Goal: Task Accomplishment & Management: Manage account settings

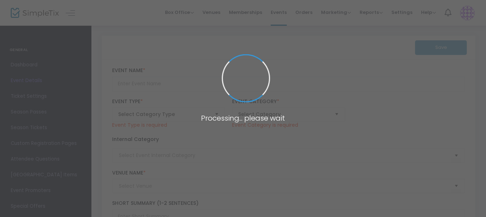
type input "Second Samuel"
type textarea "Set in a small Georgia town post WWII, the town is faced with the revelation th…"
checkbox input "true"
type input "Buy Tickets"
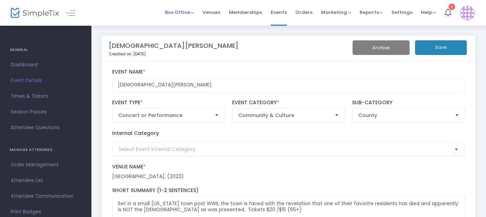
click at [189, 14] on span "Box Office" at bounding box center [179, 12] width 29 height 7
click at [189, 39] on li "Bookings" at bounding box center [190, 38] width 51 height 14
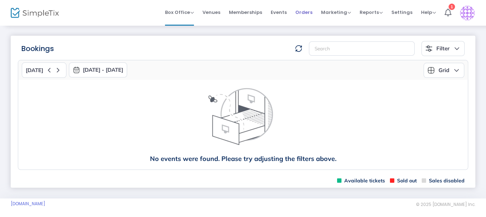
click at [302, 12] on span "Orders" at bounding box center [303, 12] width 17 height 18
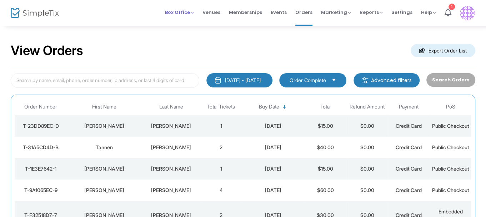
click at [194, 12] on span "Box Office" at bounding box center [179, 12] width 29 height 7
click at [450, 8] on div "1" at bounding box center [452, 7] width 6 height 6
click at [280, 11] on span "Events" at bounding box center [279, 12] width 16 height 18
